Goal: Obtain resource: Download file/media

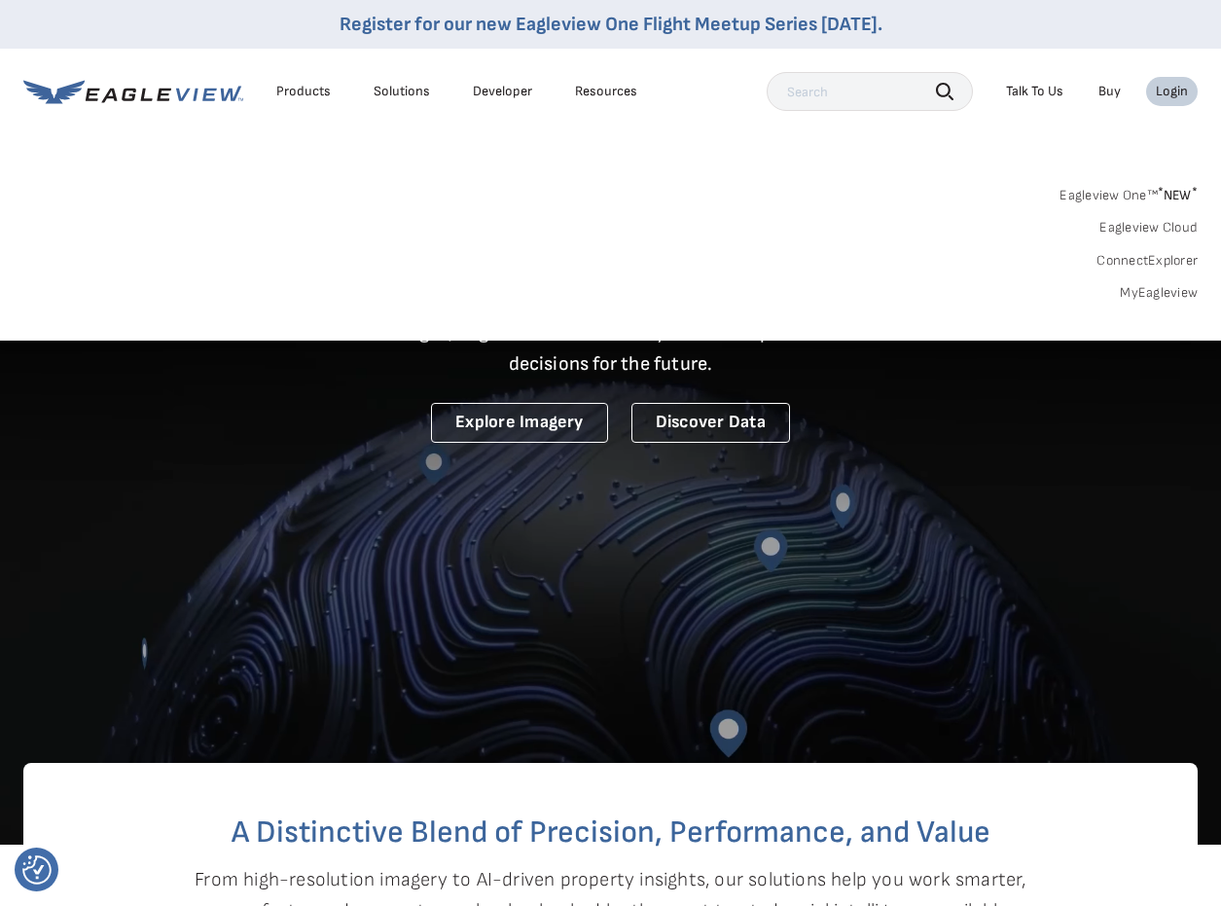
click at [1159, 292] on link "MyEagleview" at bounding box center [1159, 293] width 78 height 18
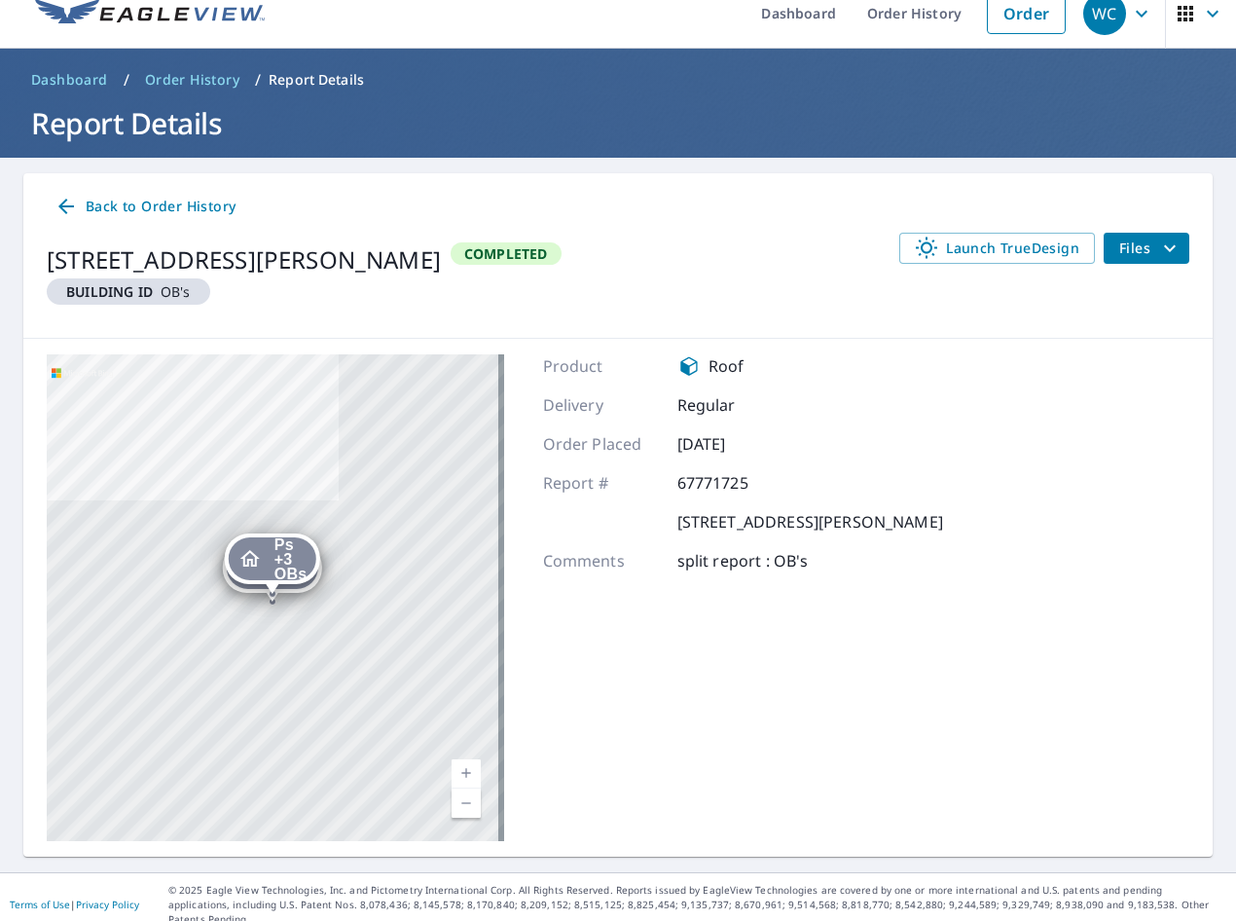
scroll to position [23, 0]
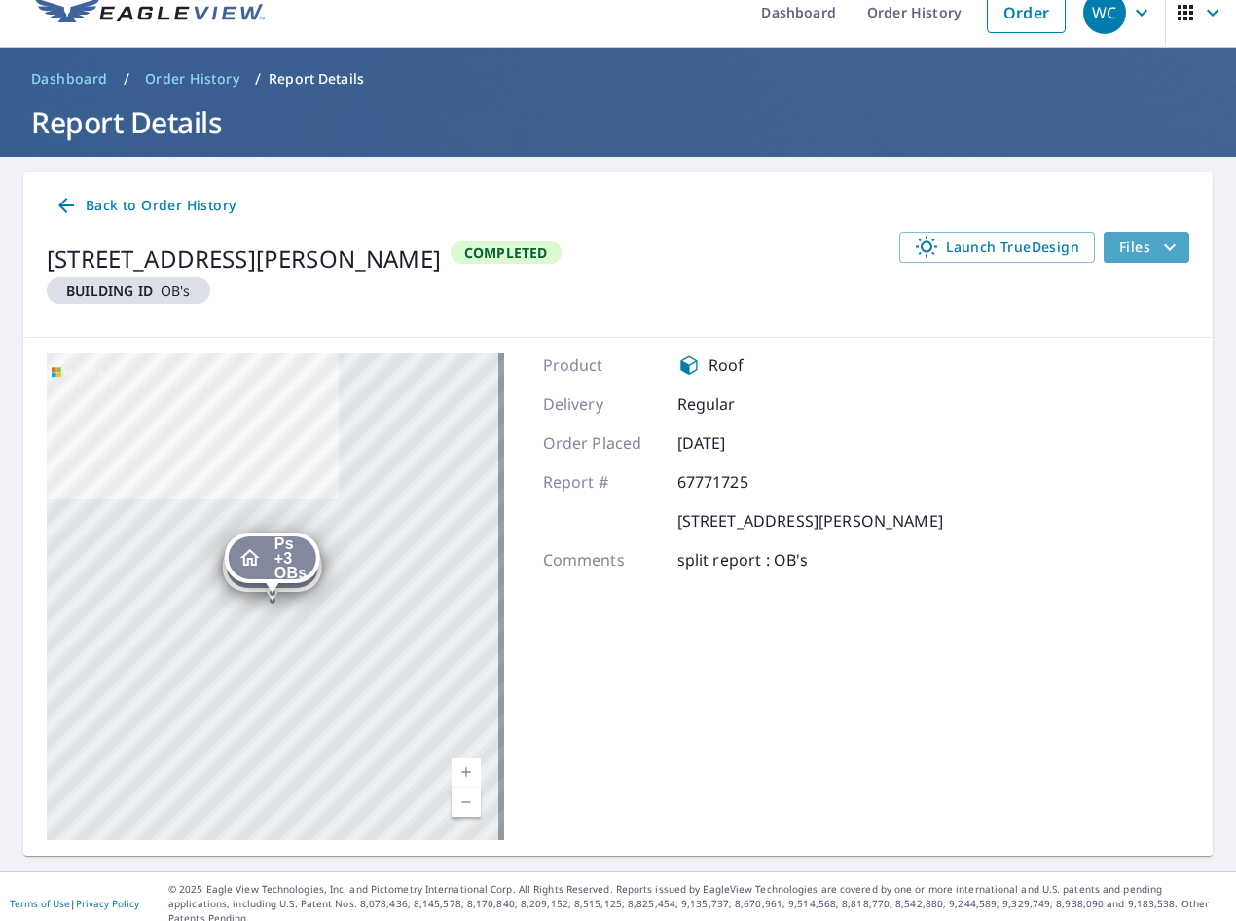
click at [1163, 250] on icon "filesDropdownBtn-67771725" at bounding box center [1169, 246] width 23 height 23
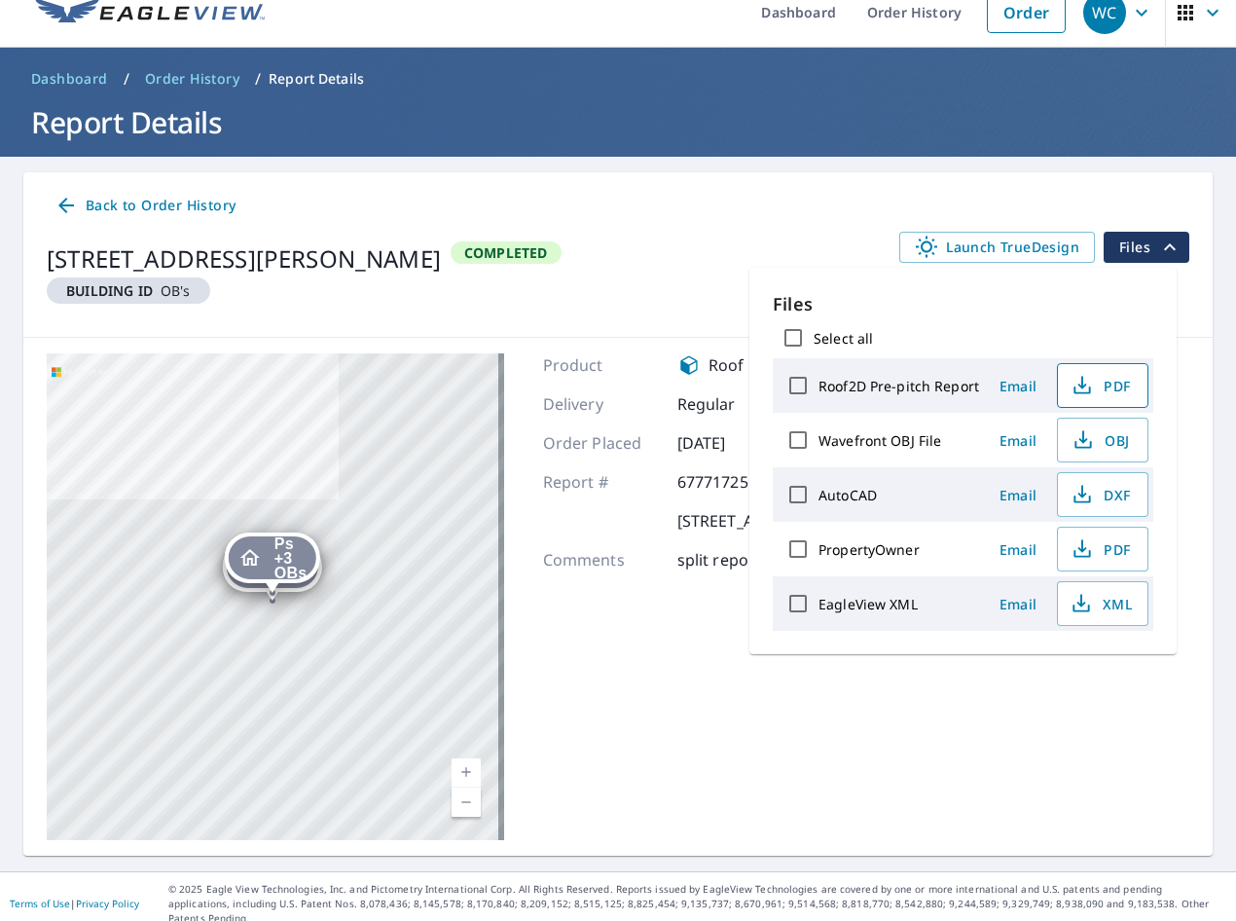
click at [1087, 391] on icon "button" at bounding box center [1082, 390] width 17 height 8
click at [1116, 535] on button "PDF" at bounding box center [1102, 548] width 91 height 45
